Goal: Answer question/provide support: Share knowledge or assist other users

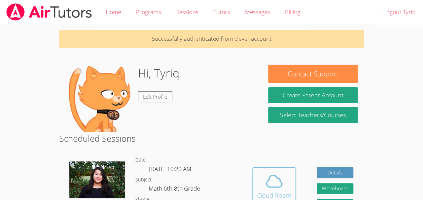
click at [272, 184] on icon at bounding box center [274, 181] width 19 height 19
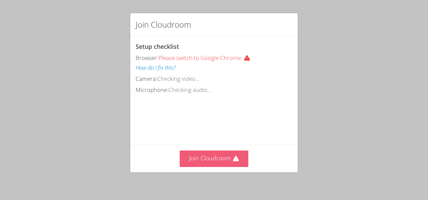
click at [208, 167] on button "Join Cloudroom" at bounding box center [214, 158] width 69 height 16
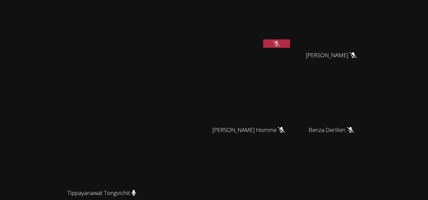
scroll to position [83, 0]
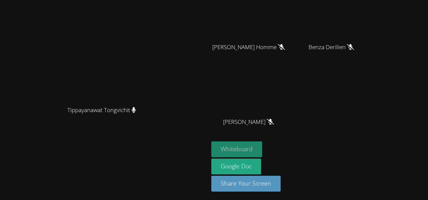
click at [262, 143] on button "Whiteboard" at bounding box center [236, 149] width 51 height 16
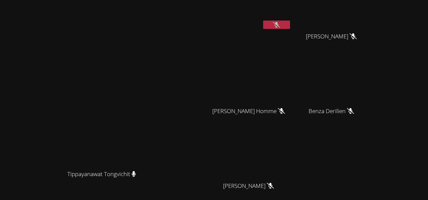
scroll to position [0, 0]
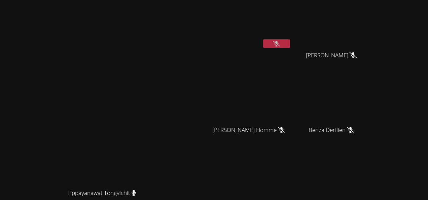
click at [206, 11] on div "Tippayanawat Tongvichit [PERSON_NAME]" at bounding box center [104, 142] width 203 height 278
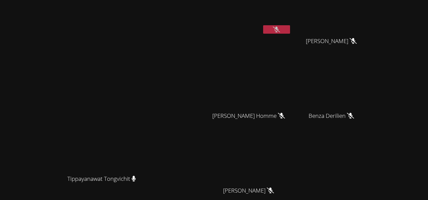
scroll to position [14, 0]
click at [291, 49] on div "Tyriq Butler" at bounding box center [251, 24] width 80 height 72
click at [280, 30] on icon at bounding box center [276, 29] width 7 height 6
click at [290, 30] on button at bounding box center [276, 29] width 27 height 8
click at [155, 168] on video at bounding box center [104, 114] width 101 height 114
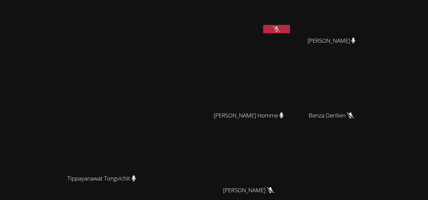
scroll to position [0, 0]
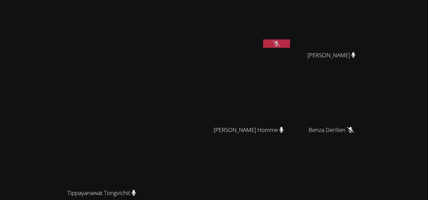
click at [280, 42] on icon at bounding box center [276, 44] width 7 height 6
click at [290, 42] on button at bounding box center [276, 43] width 27 height 8
drag, startPoint x: 323, startPoint y: 48, endPoint x: 318, endPoint y: 43, distance: 7.4
click at [290, 43] on div at bounding box center [276, 44] width 27 height 10
click at [290, 43] on button at bounding box center [276, 43] width 27 height 8
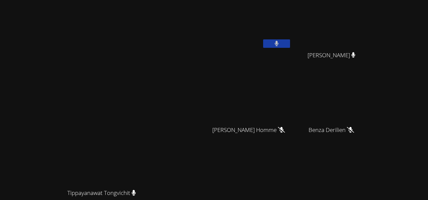
click at [290, 41] on button at bounding box center [276, 43] width 27 height 8
drag, startPoint x: 54, startPoint y: 134, endPoint x: 38, endPoint y: 202, distance: 69.5
click at [38, 199] on html "Tippayanawat Tongvichit Tippayanawat Tongvichit Tyriq Butler Benndji Deshommes …" at bounding box center [214, 100] width 428 height 200
click at [290, 46] on button at bounding box center [276, 43] width 27 height 8
click at [280, 41] on icon at bounding box center [276, 44] width 7 height 6
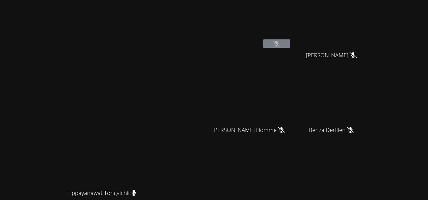
click at [290, 47] on button at bounding box center [276, 43] width 27 height 8
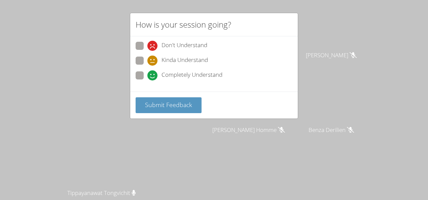
click at [147, 80] on span at bounding box center [147, 80] width 0 height 0
click at [147, 72] on input "Completely Understand" at bounding box center [150, 74] width 6 height 6
radio input "true"
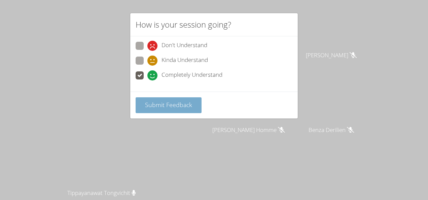
click at [177, 111] on button "Submit Feedback" at bounding box center [169, 105] width 66 height 16
